Goal: Information Seeking & Learning: Learn about a topic

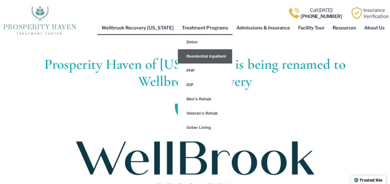
click at [201, 58] on link "Residential Inpatient" at bounding box center [205, 56] width 54 height 14
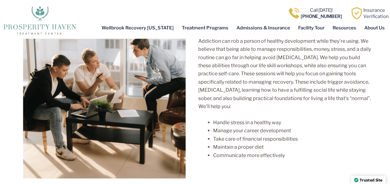
scroll to position [1924, 0]
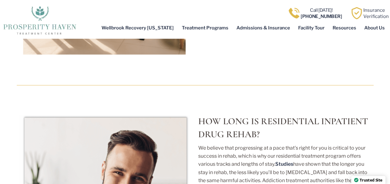
drag, startPoint x: 241, startPoint y: 98, endPoint x: 241, endPoint y: 95, distance: 3.2
click at [241, 144] on p "We believe that progressing at a pace that’s right for you is critical to your …" at bounding box center [285, 185] width 175 height 82
click at [271, 115] on h3 "How Long Is Residential Inpatient Drug Rehab?" at bounding box center [285, 128] width 175 height 26
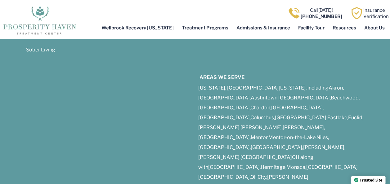
scroll to position [3398, 0]
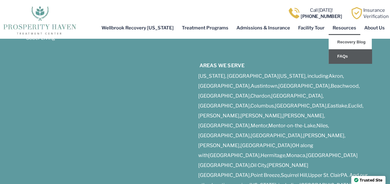
click at [344, 54] on link "FAQs" at bounding box center [350, 56] width 43 height 14
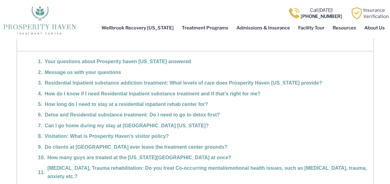
scroll to position [559, 0]
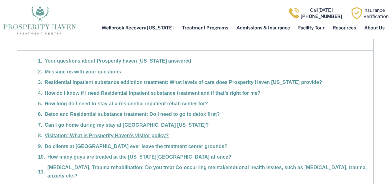
click at [148, 132] on link "Visitation: What is Prosperity Haven’s visitor policy?" at bounding box center [107, 136] width 124 height 8
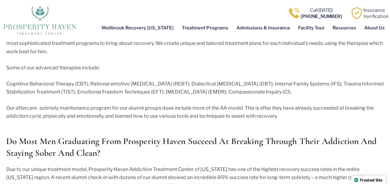
scroll to position [1722, 0]
